Goal: Task Accomplishment & Management: Use online tool/utility

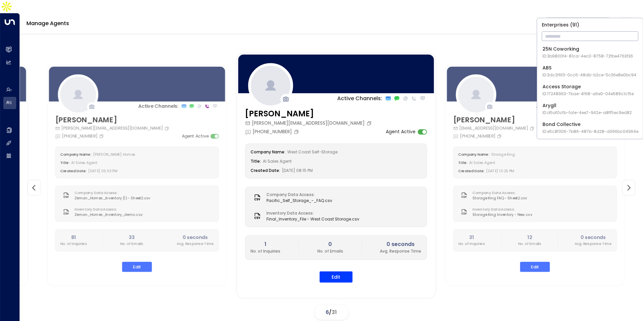
click at [503, 33] on div at bounding box center [331, 38] width 623 height 10
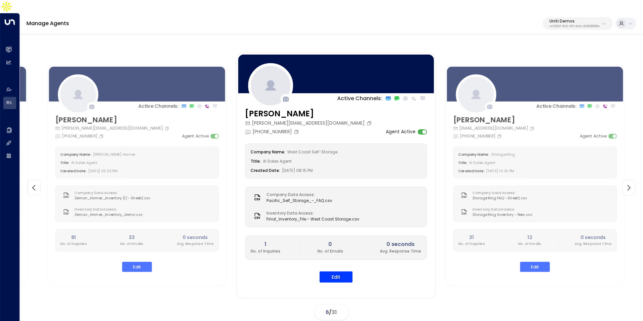
click at [600, 17] on button "Uniti Demos 4c025b01-9fa0-46ff-ab3a-a620b886896e" at bounding box center [578, 23] width 70 height 13
type input "****"
click at [539, 48] on div "Enterprises ( 1 ) **** ​ Bond Collective ID: e5c8f306-7b86-487b-8d28-d066bc0496…" at bounding box center [590, 41] width 106 height 46
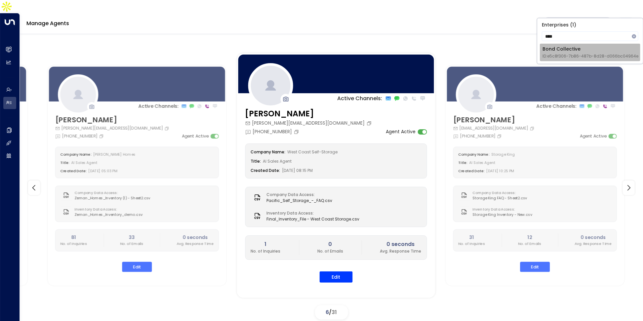
click at [548, 49] on div "Bond Collective ID: e5c8f306-7b86-487b-8d28-d066bc04964e" at bounding box center [591, 53] width 96 height 14
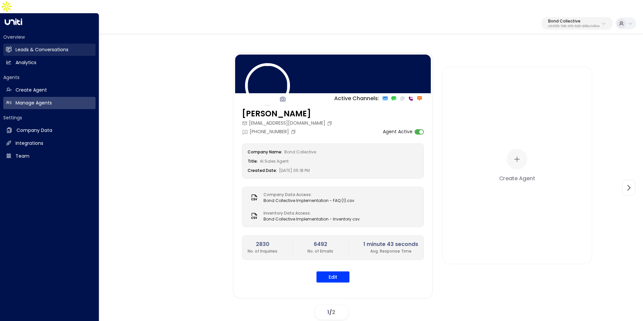
click at [12, 44] on link "Leads & Conversations Leads & Conversations" at bounding box center [49, 50] width 92 height 12
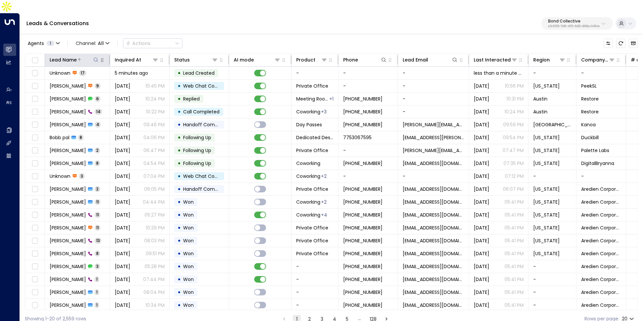
click at [74, 56] on div "Lead Name" at bounding box center [63, 60] width 27 height 8
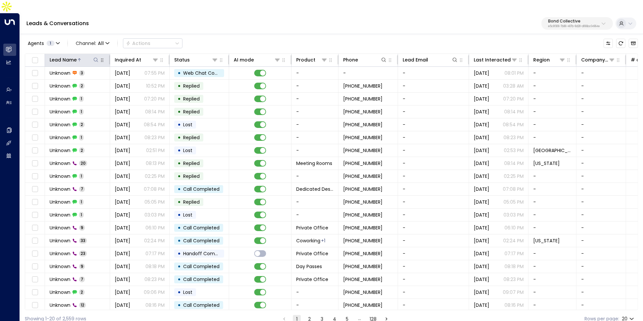
click at [79, 57] on div at bounding box center [88, 60] width 22 height 7
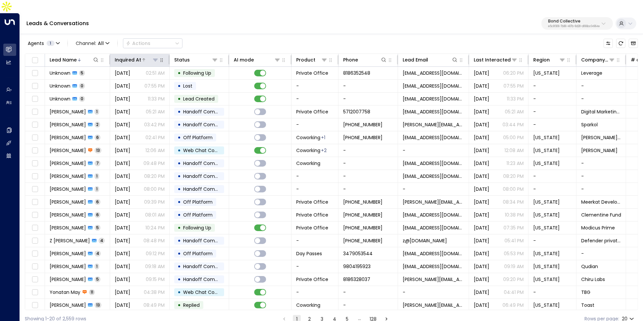
click at [119, 56] on div "Inquired At" at bounding box center [128, 60] width 26 height 8
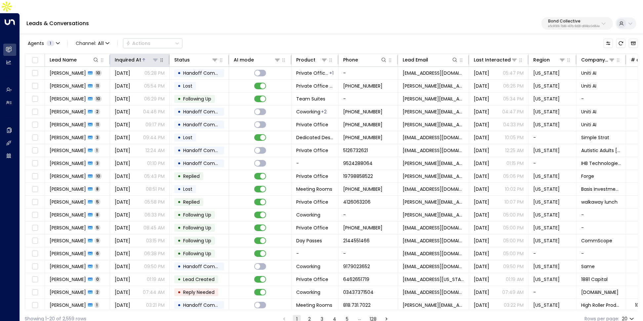
click at [119, 56] on div "Inquired At" at bounding box center [128, 60] width 26 height 8
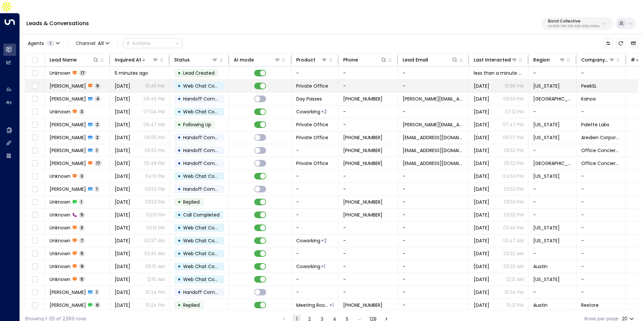
click at [142, 83] on div "[DATE] 10:45 PM" at bounding box center [140, 86] width 50 height 7
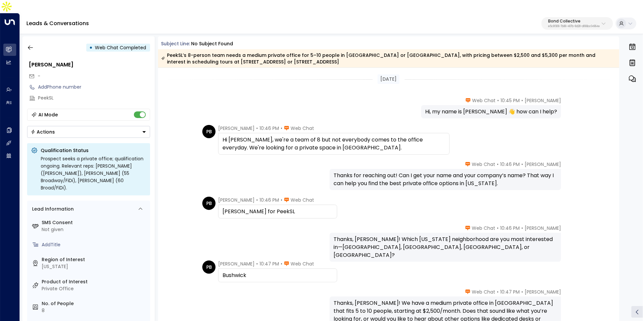
scroll to position [4, 0]
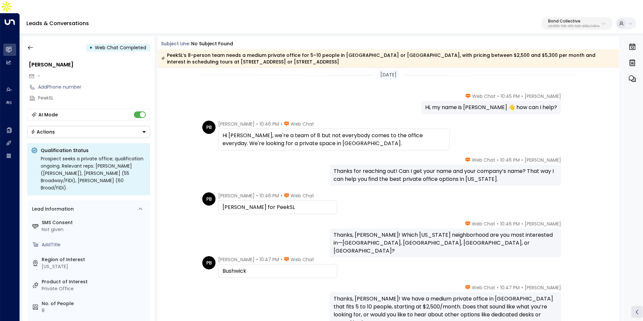
click at [269, 203] on div "[PERSON_NAME] for PeekSL" at bounding box center [278, 207] width 110 height 8
copy div "PeekSL"
click at [224, 203] on div "[PERSON_NAME] for PeekSL" at bounding box center [278, 207] width 110 height 8
copy div "[PERSON_NAME] for PeekSL"
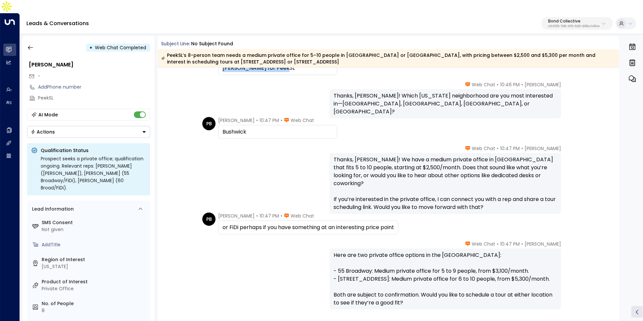
scroll to position [185, 0]
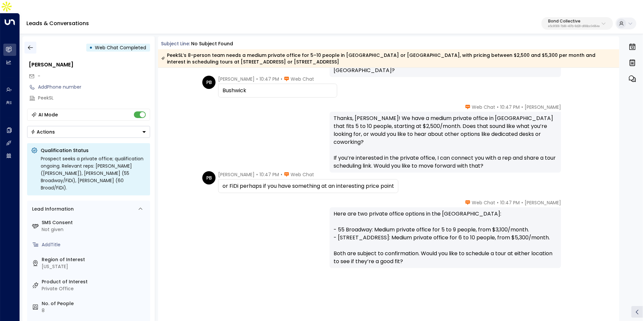
click at [31, 44] on icon "button" at bounding box center [30, 47] width 7 height 7
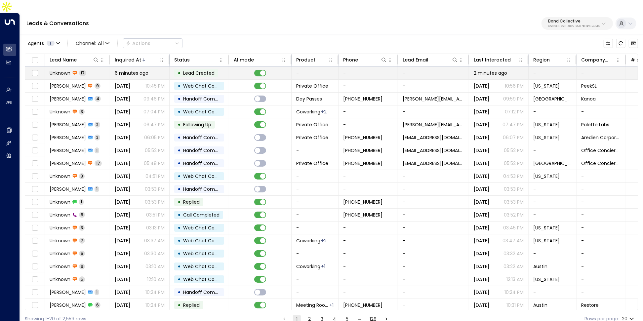
click at [106, 67] on td "Unknown 17" at bounding box center [77, 73] width 65 height 13
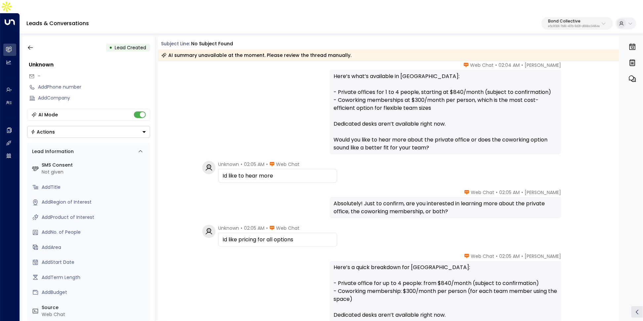
scroll to position [497, 0]
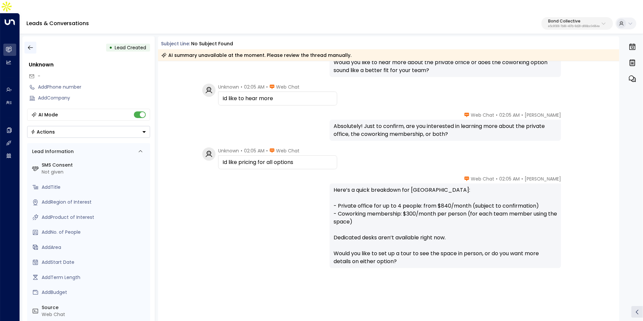
click at [29, 44] on icon "button" at bounding box center [30, 47] width 7 height 7
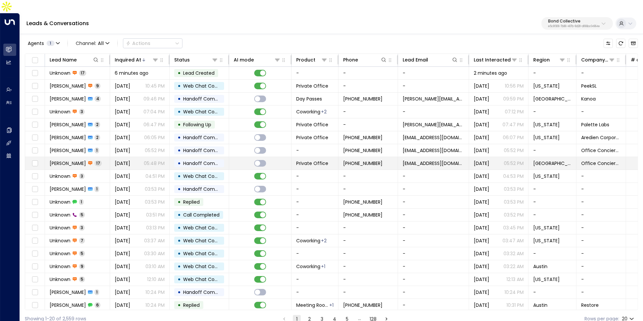
click at [129, 160] on span "[DATE]" at bounding box center [123, 163] width 16 height 7
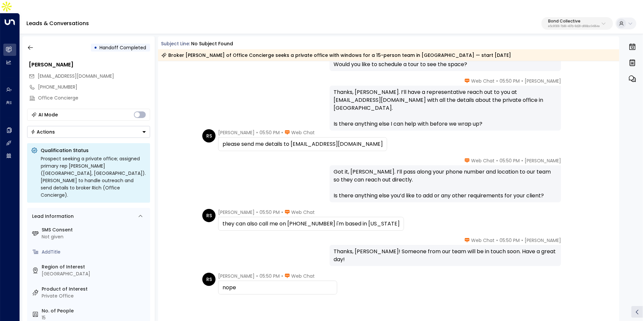
scroll to position [410, 0]
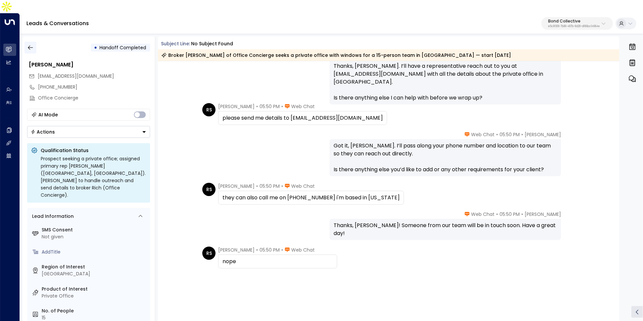
click at [34, 42] on button "button" at bounding box center [30, 48] width 12 height 12
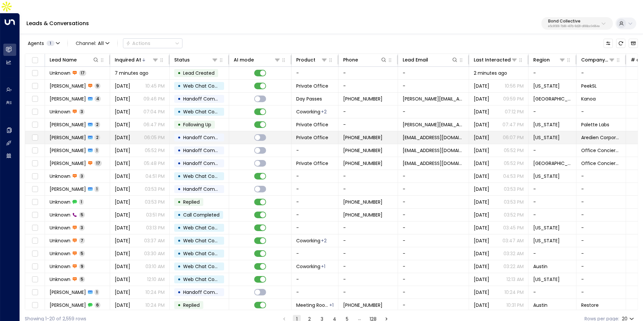
scroll to position [14, 0]
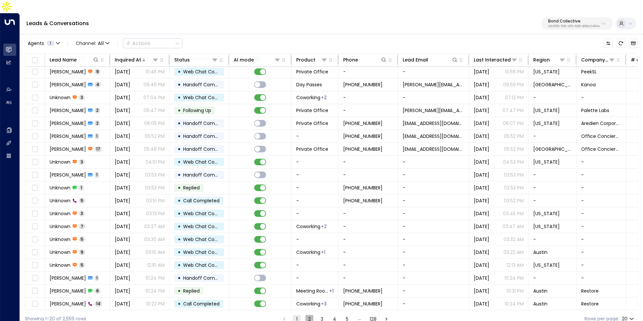
click at [307, 315] on button "2" at bounding box center [310, 319] width 8 height 8
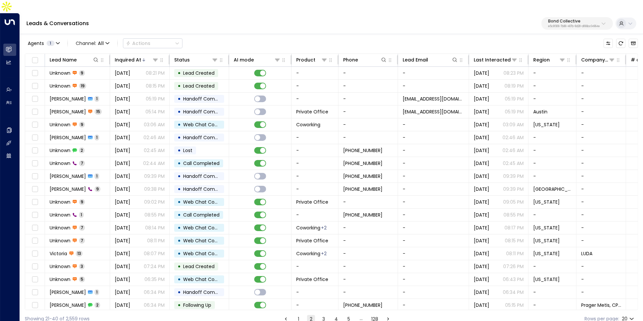
click at [301, 315] on button "1" at bounding box center [299, 319] width 8 height 8
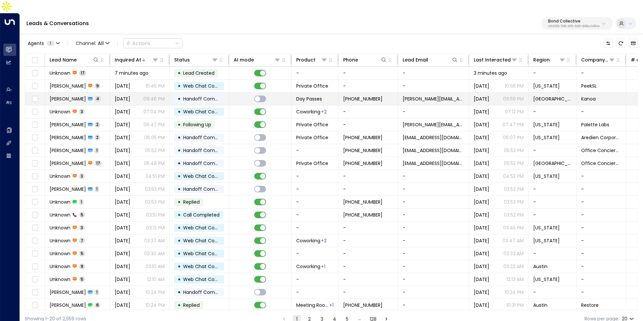
click at [65, 96] on span "[PERSON_NAME]" at bounding box center [68, 99] width 36 height 7
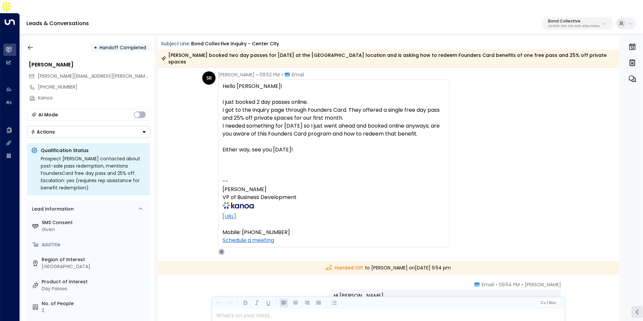
scroll to position [840, 0]
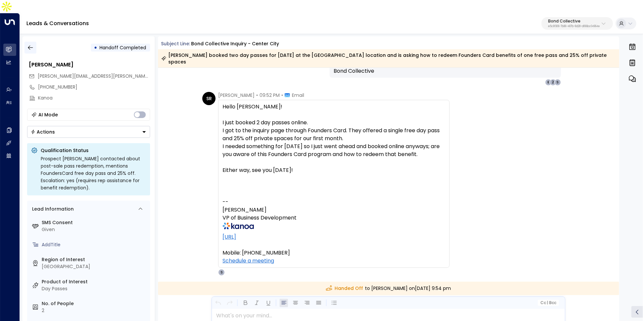
click at [29, 44] on icon "button" at bounding box center [30, 47] width 7 height 7
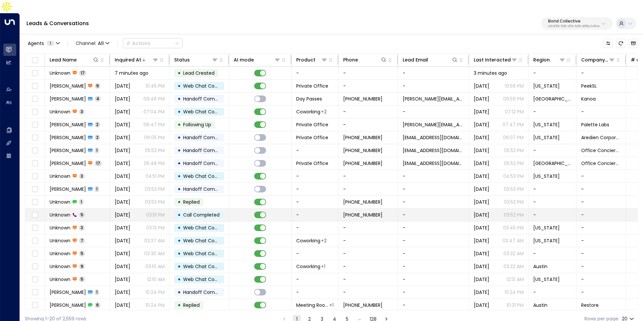
click at [94, 209] on td "Unknown 5" at bounding box center [77, 215] width 65 height 13
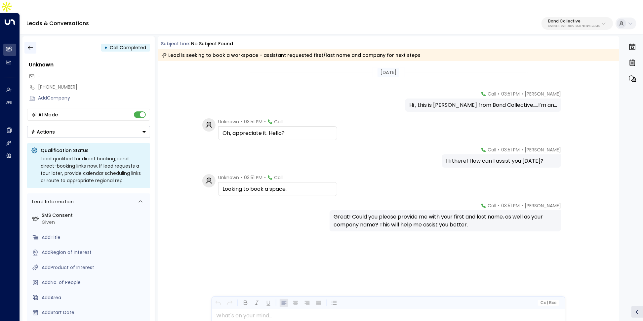
click at [32, 44] on icon "button" at bounding box center [30, 47] width 7 height 7
